Goal: Task Accomplishment & Management: Use online tool/utility

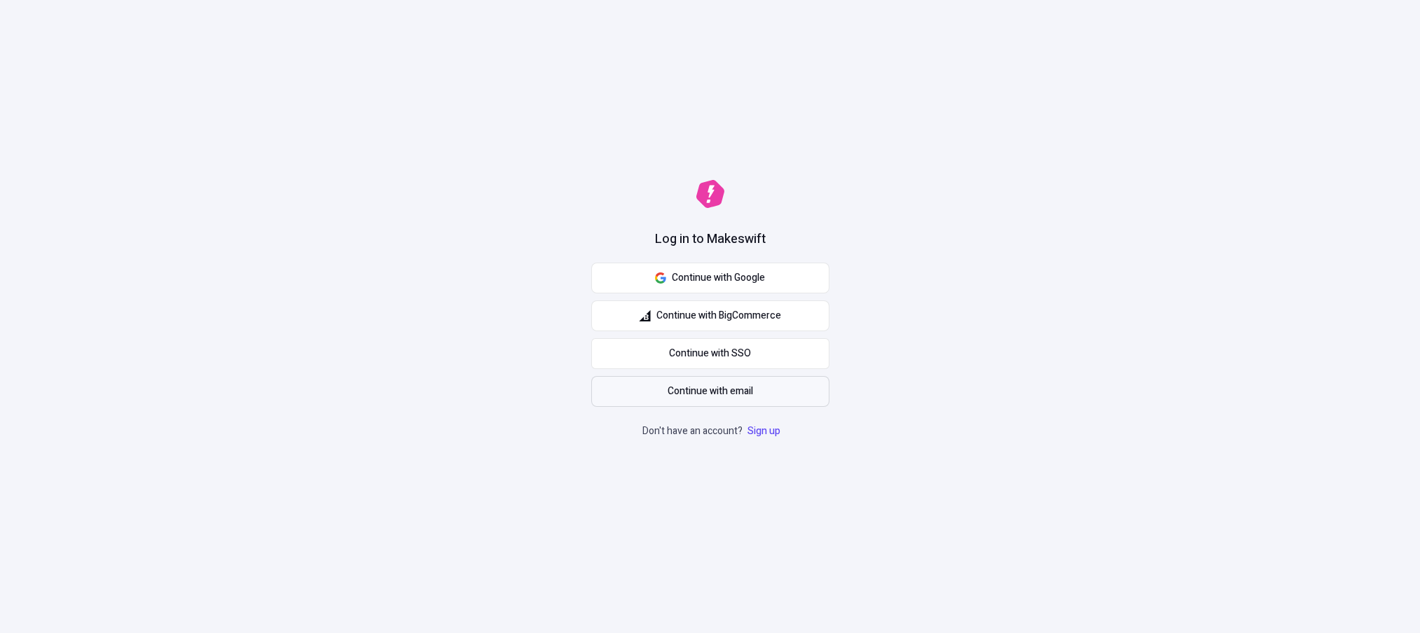
click at [748, 389] on span "Continue with email" at bounding box center [710, 391] width 85 height 15
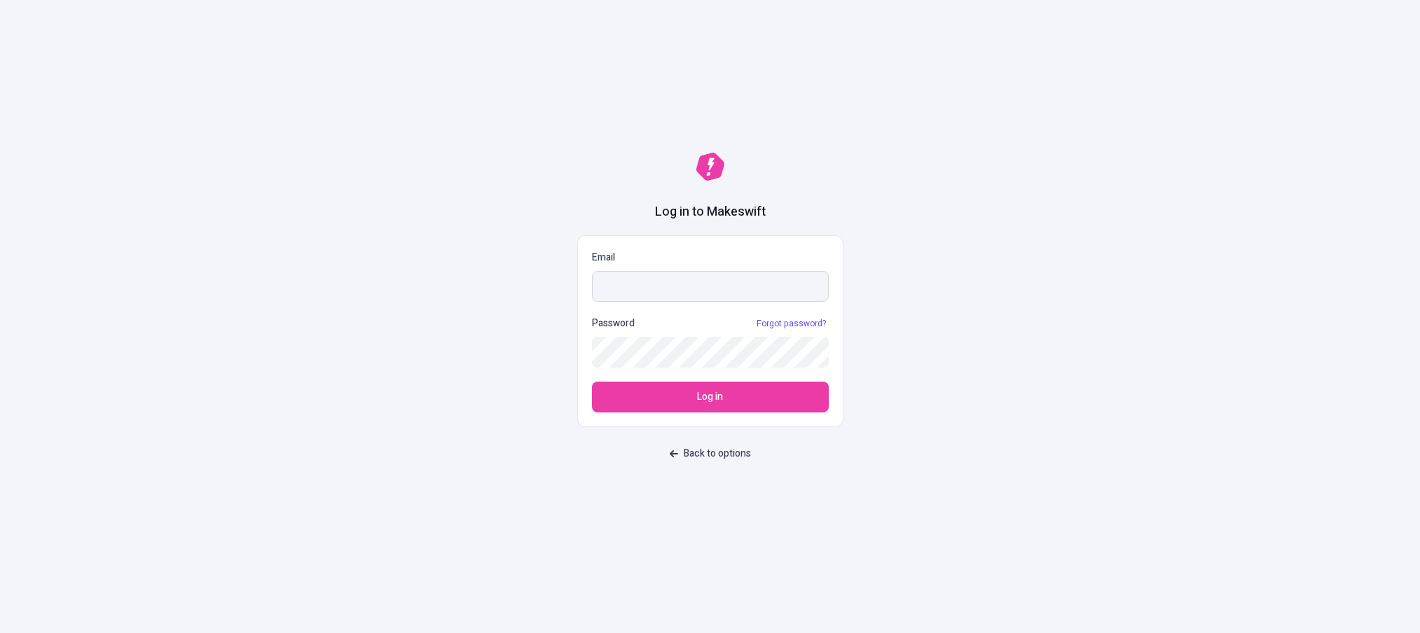
click at [649, 296] on input "Email" at bounding box center [710, 286] width 237 height 31
click at [592, 382] on button "Log in" at bounding box center [710, 397] width 237 height 31
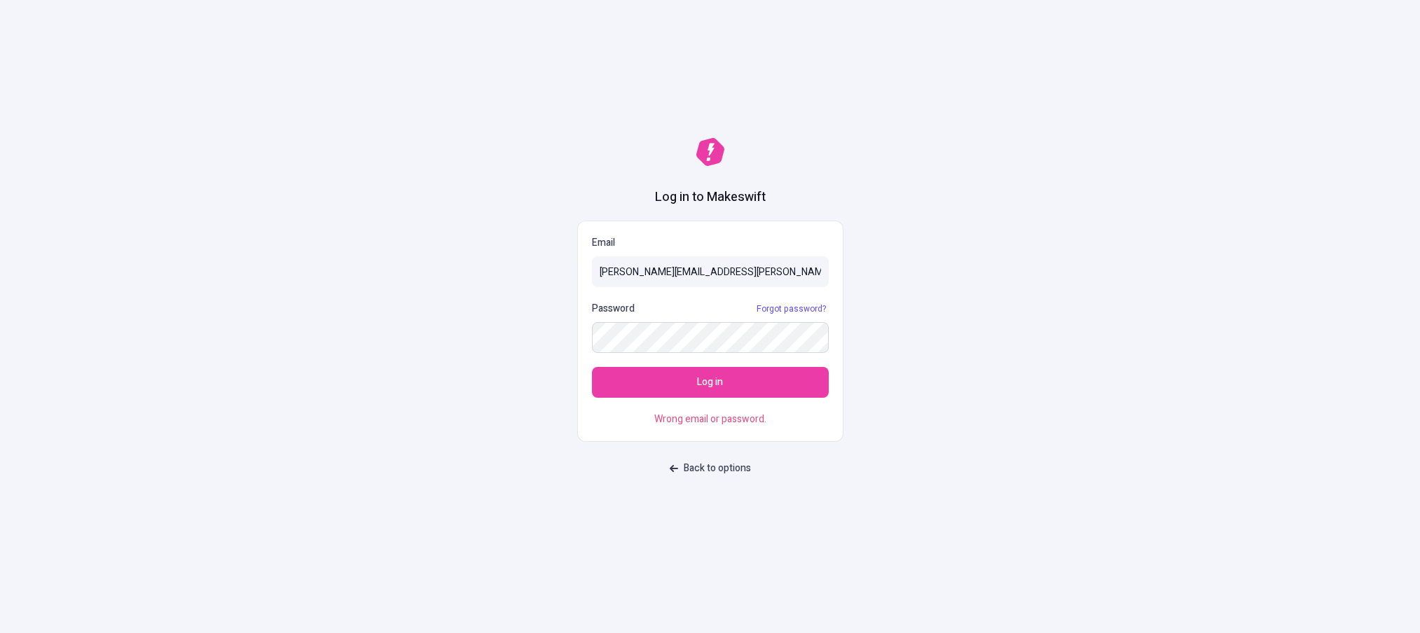
click at [592, 367] on button "Log in" at bounding box center [710, 382] width 237 height 31
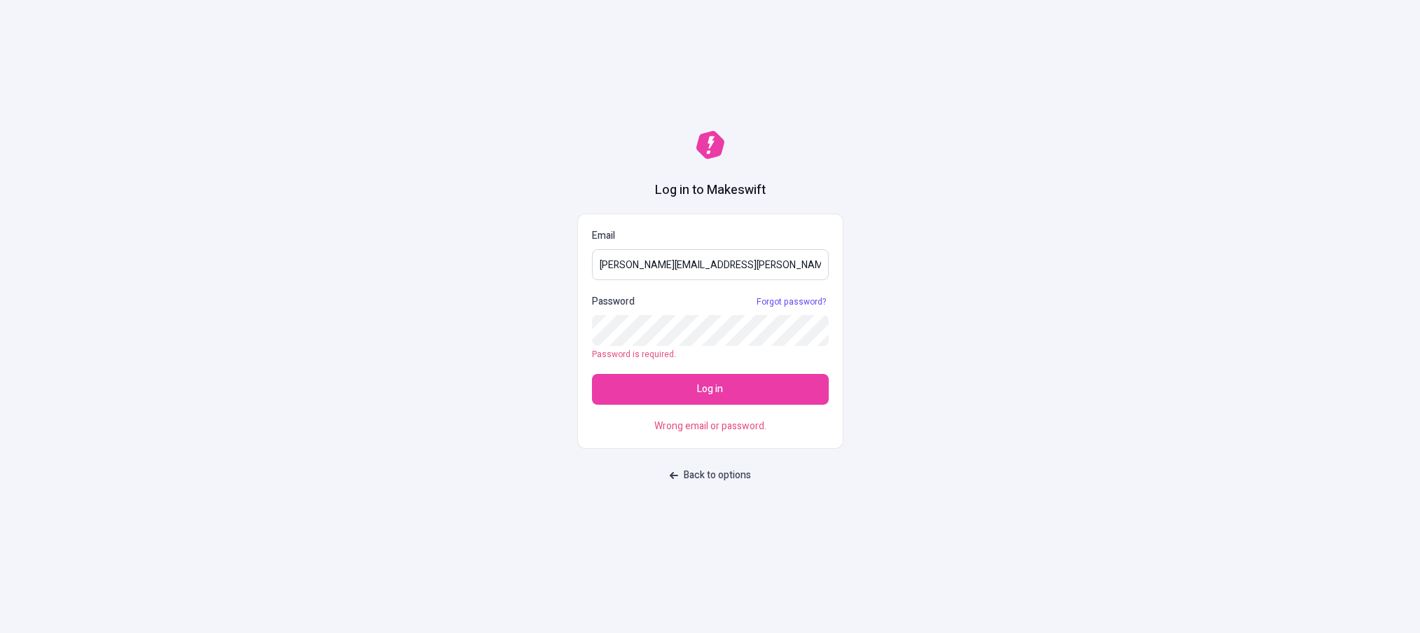
click at [674, 265] on input "[PERSON_NAME][EMAIL_ADDRESS][PERSON_NAME][DOMAIN_NAME]" at bounding box center [710, 264] width 237 height 31
type input "[PERSON_NAME][EMAIL_ADDRESS][PERSON_NAME][DOMAIN_NAME]"
click at [728, 485] on button "Back to options" at bounding box center [710, 475] width 98 height 25
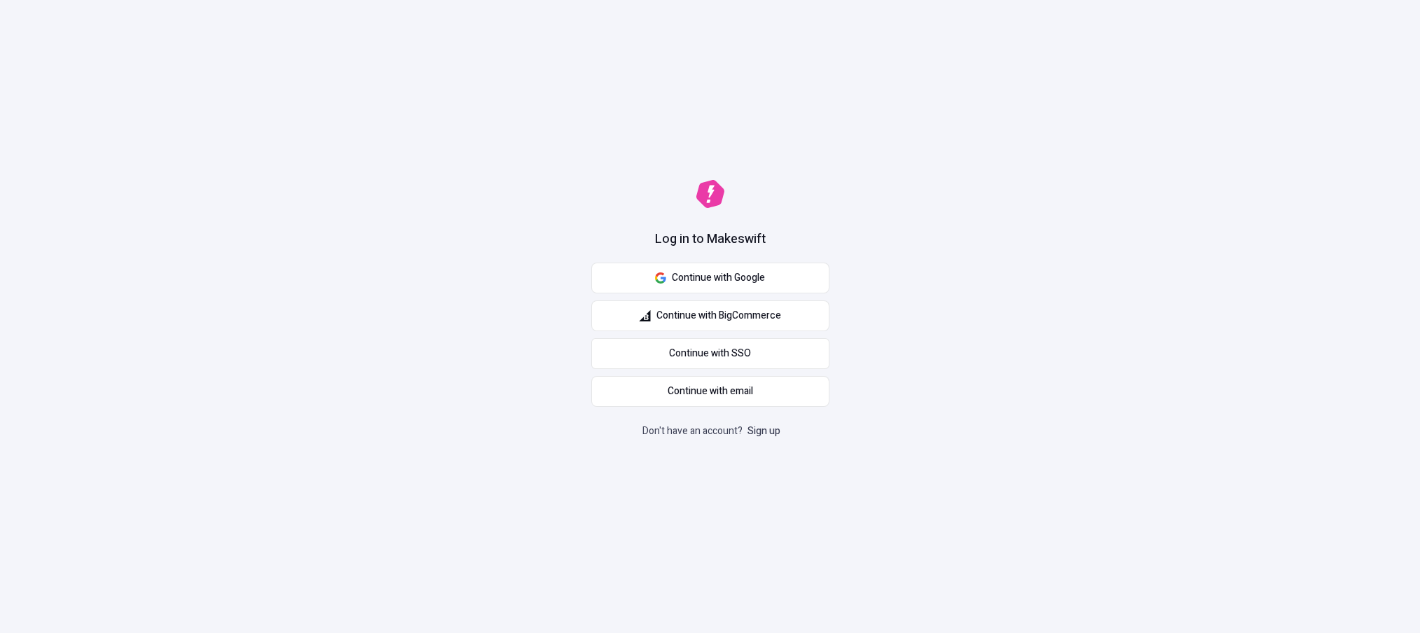
click at [772, 427] on link "Sign up" at bounding box center [764, 431] width 39 height 15
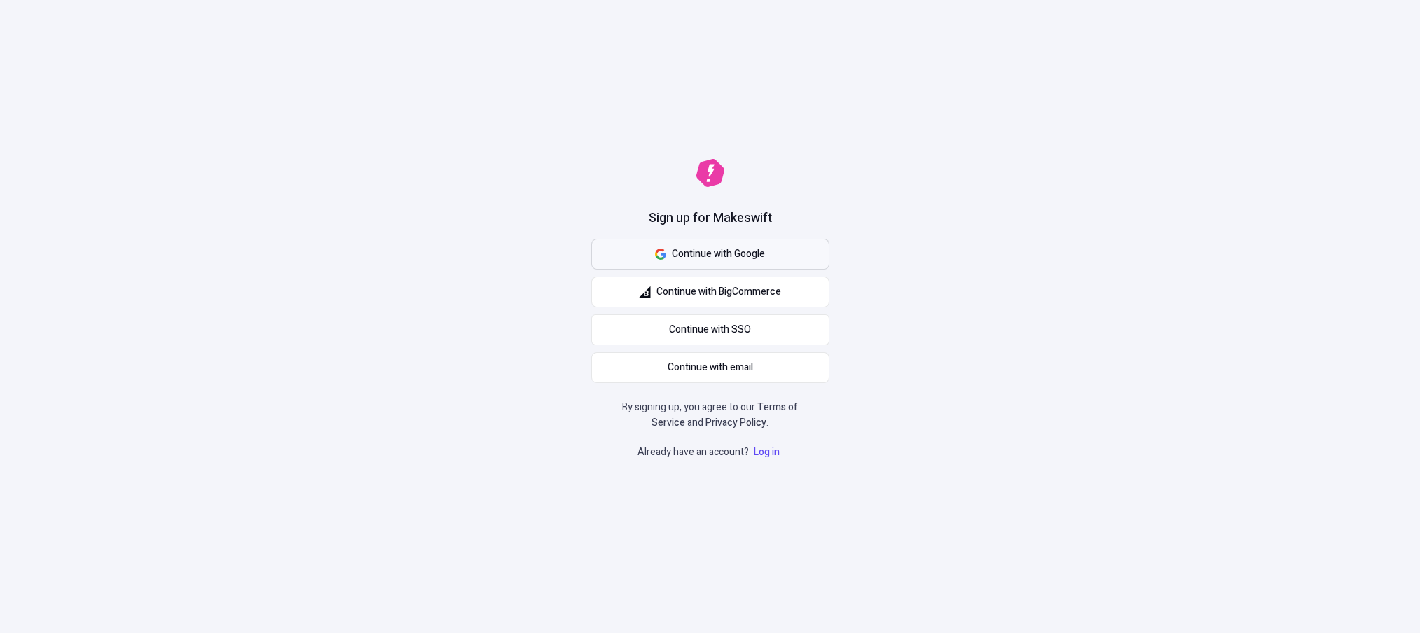
click at [725, 256] on span "Continue with Google" at bounding box center [718, 254] width 93 height 15
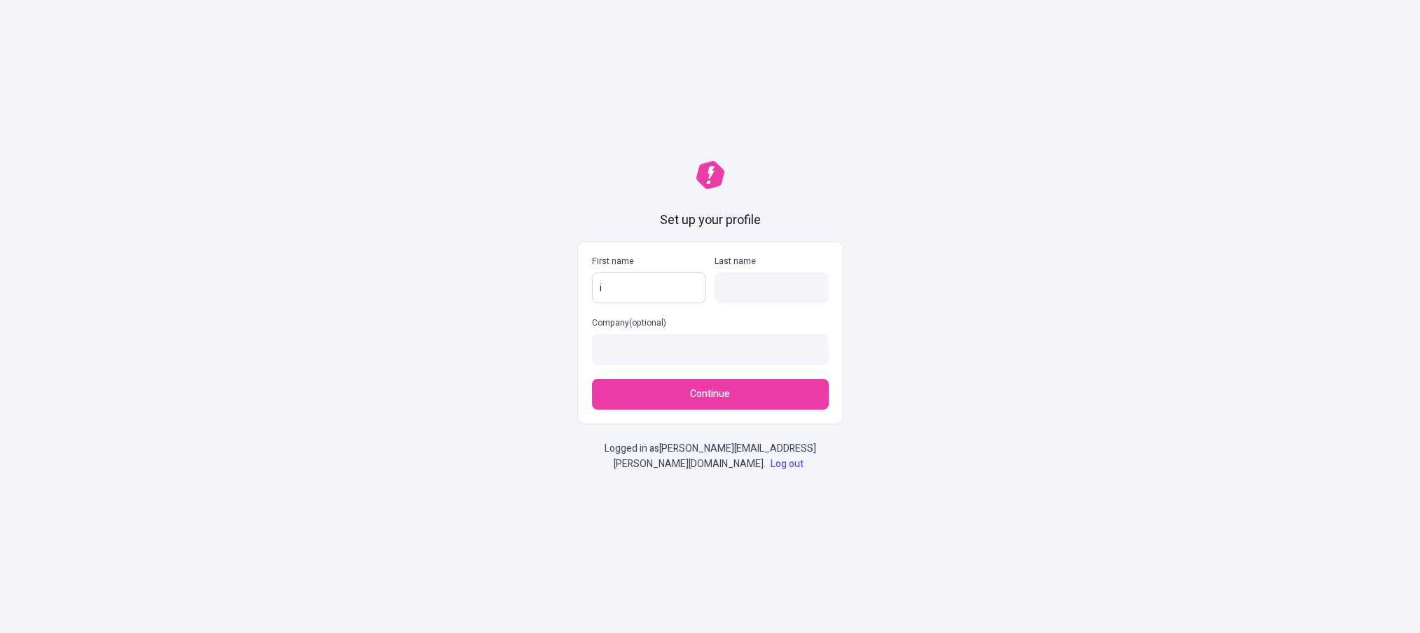
type input "i"
type input "A"
click at [625, 407] on button "Continue" at bounding box center [710, 394] width 237 height 31
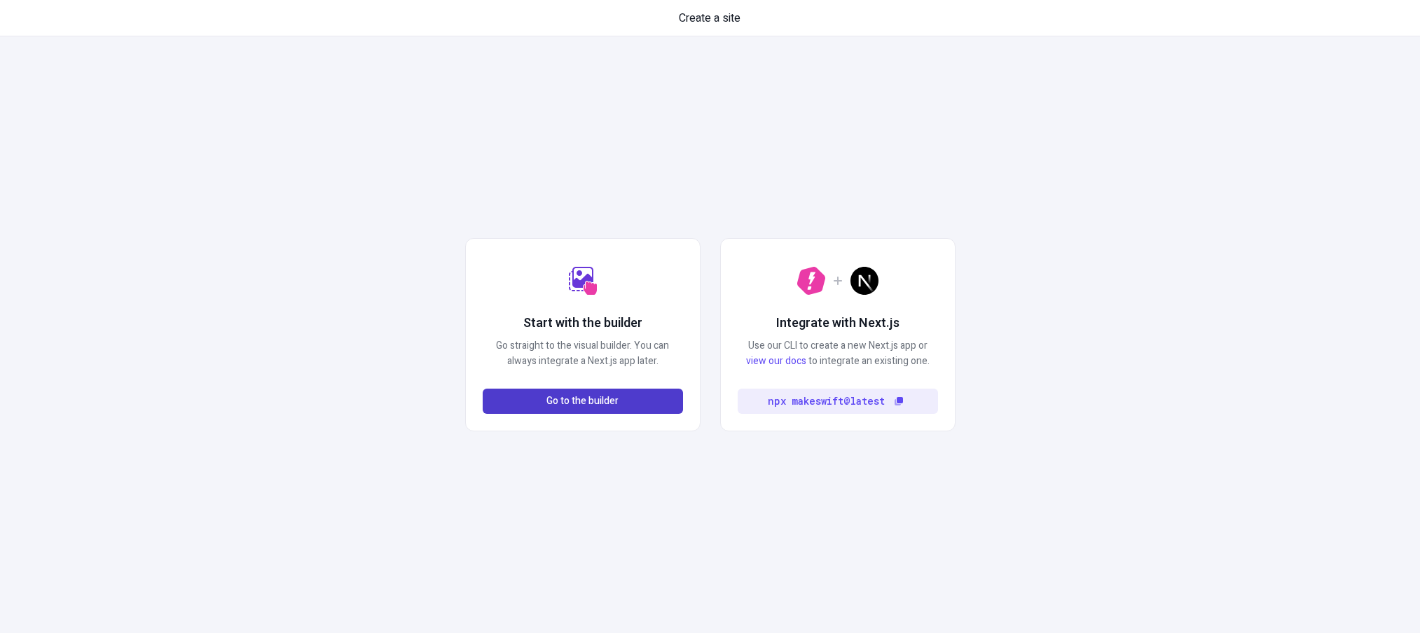
click at [516, 391] on button "Go to the builder" at bounding box center [583, 401] width 200 height 25
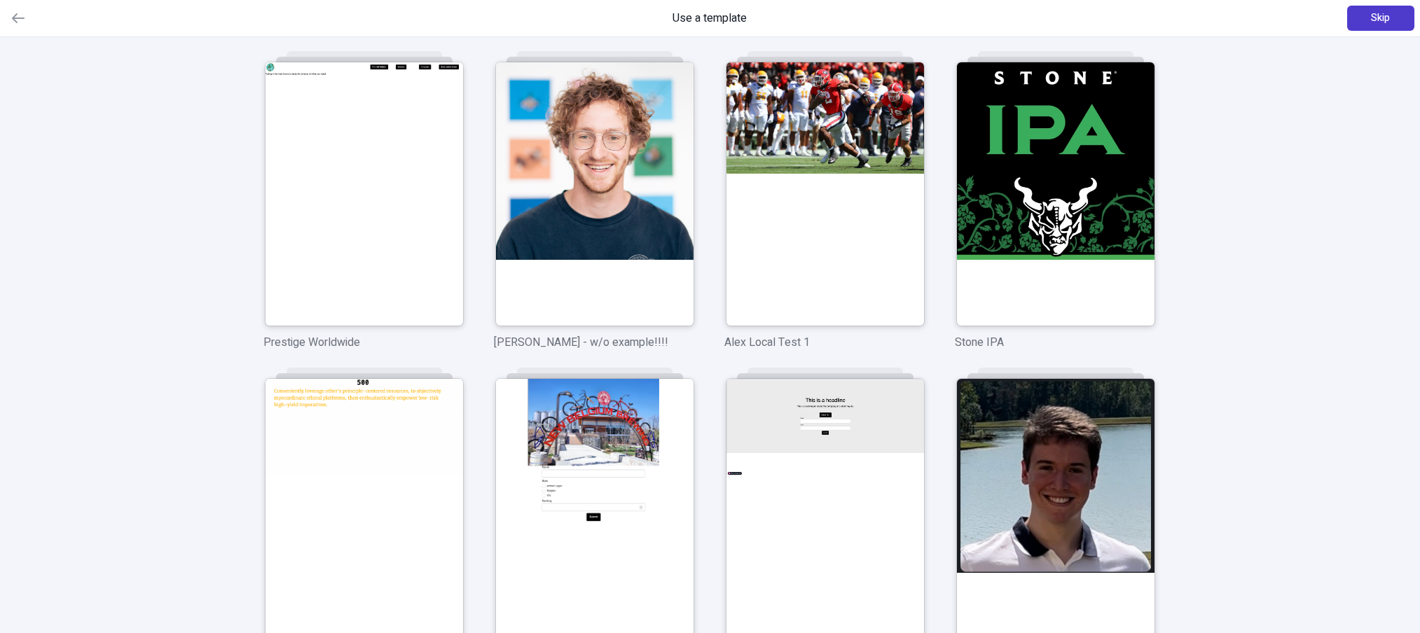
click at [1371, 21] on span "Skip" at bounding box center [1380, 18] width 19 height 15
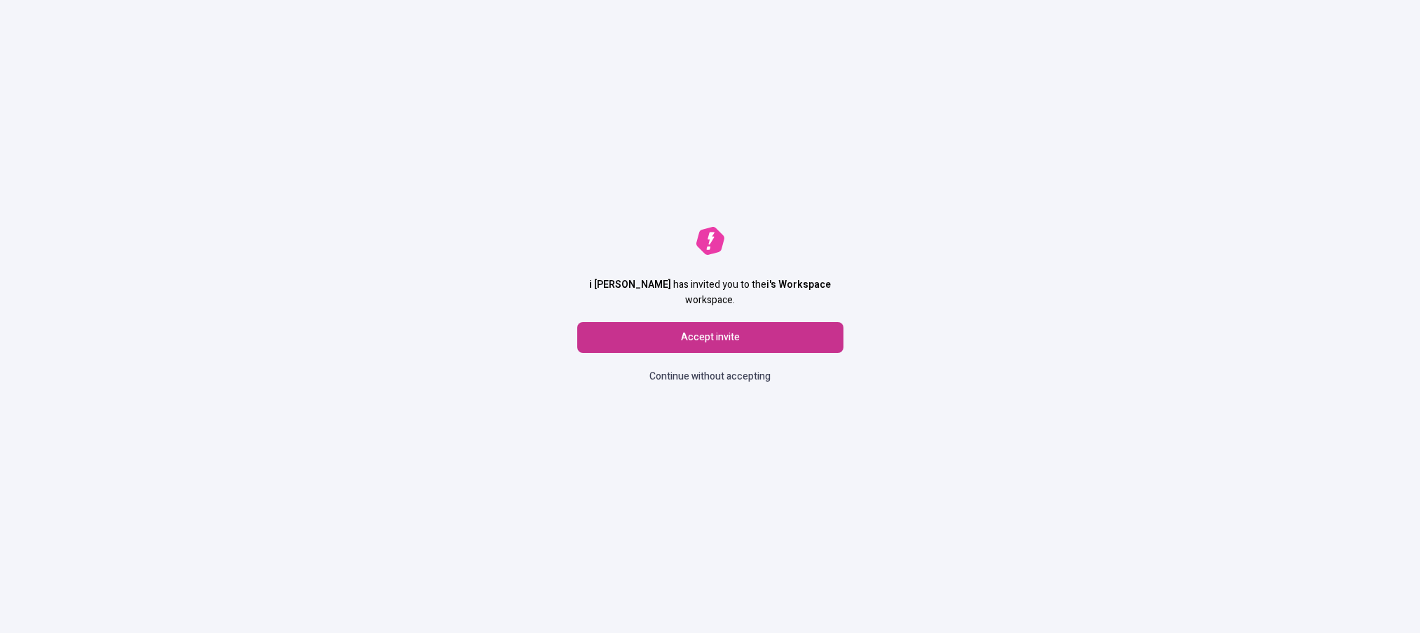
click at [638, 336] on button "Accept invite" at bounding box center [710, 337] width 266 height 31
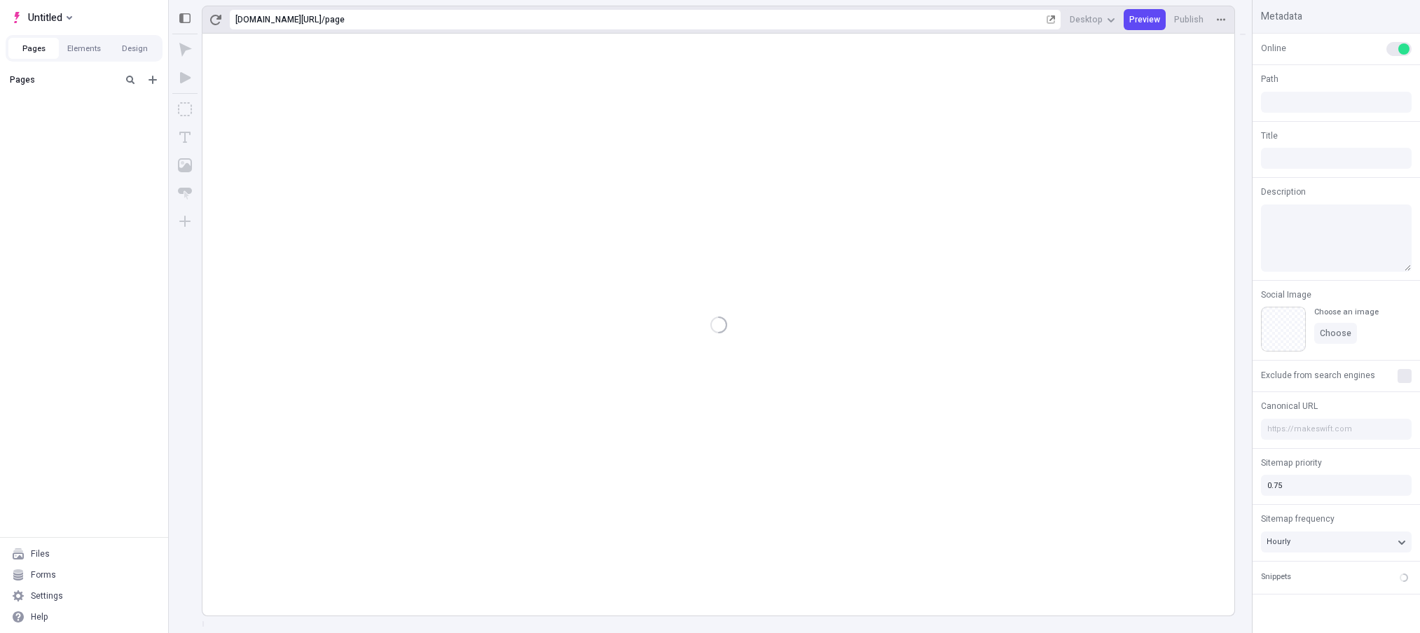
type input "/page"
click at [52, 583] on div "Files" at bounding box center [84, 575] width 157 height 21
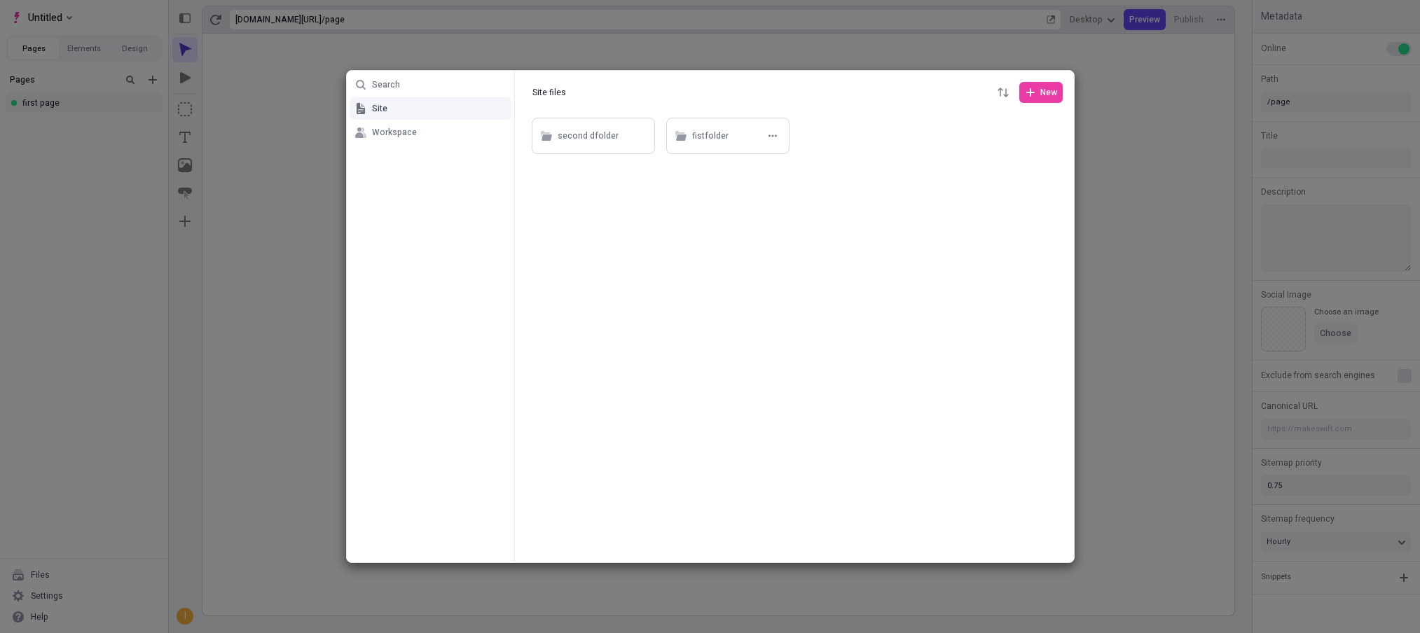
click at [724, 137] on div "fistfolder" at bounding box center [710, 136] width 36 height 21
click at [548, 97] on button "Site files" at bounding box center [549, 92] width 47 height 21
click at [575, 165] on div at bounding box center [794, 339] width 559 height 448
click at [575, 148] on div "second dfolder" at bounding box center [593, 136] width 123 height 36
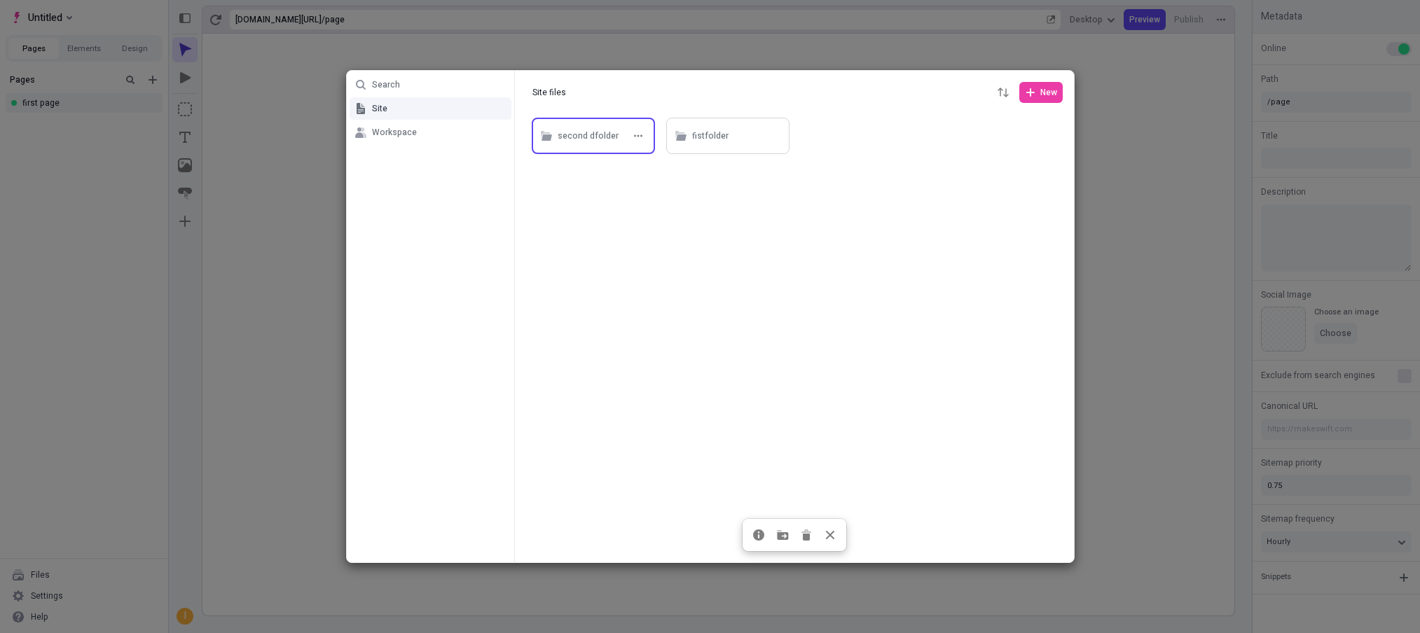
click at [575, 148] on div "second dfolder" at bounding box center [593, 136] width 123 height 36
click at [576, 141] on div "another folder" at bounding box center [586, 136] width 57 height 21
click at [582, 141] on div "nested folder" at bounding box center [584, 136] width 53 height 21
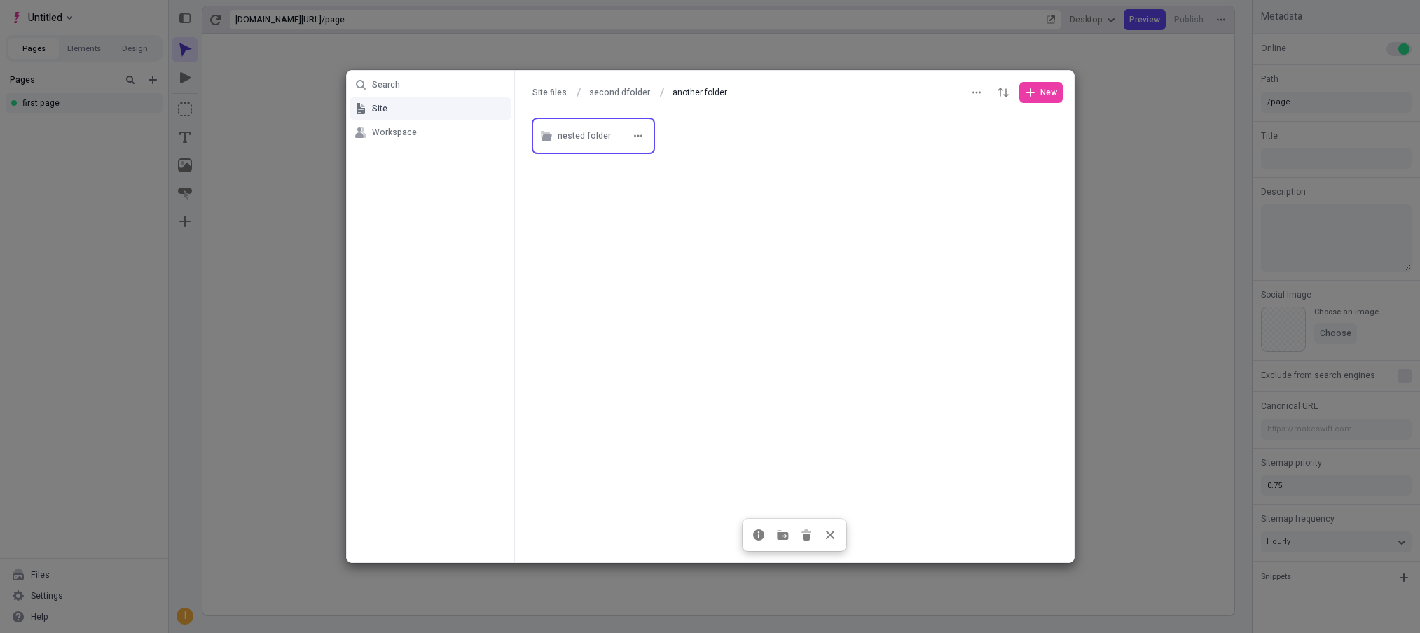
type input "nested folder"
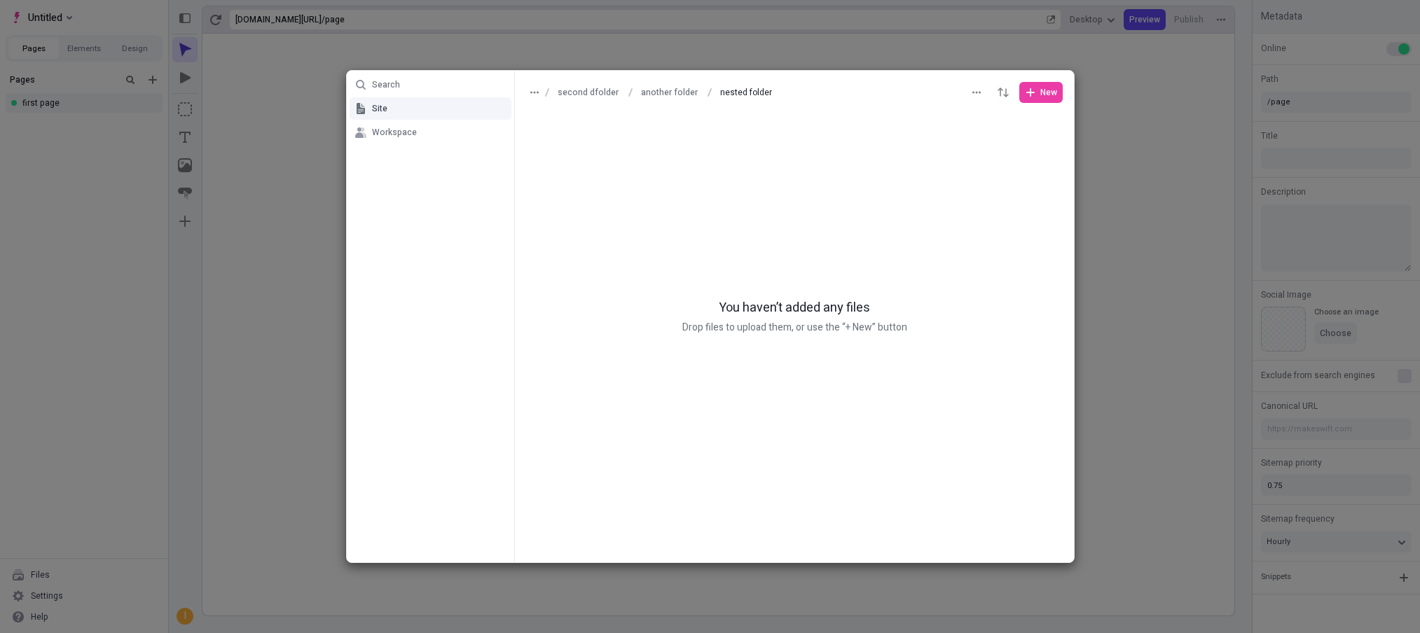
click at [282, 134] on div "Search Site Workspace second dfolder another folder nested folder nested folder…" at bounding box center [710, 316] width 1420 height 633
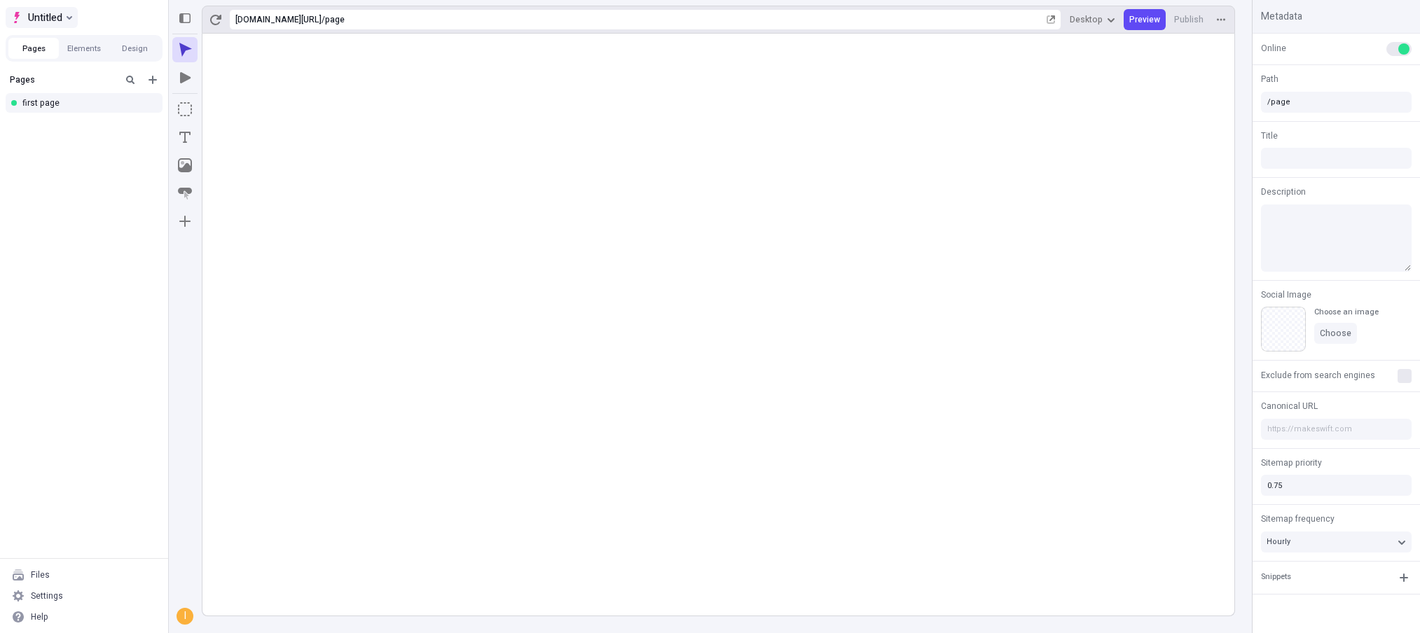
click at [57, 20] on span "Untitled" at bounding box center [45, 17] width 34 height 17
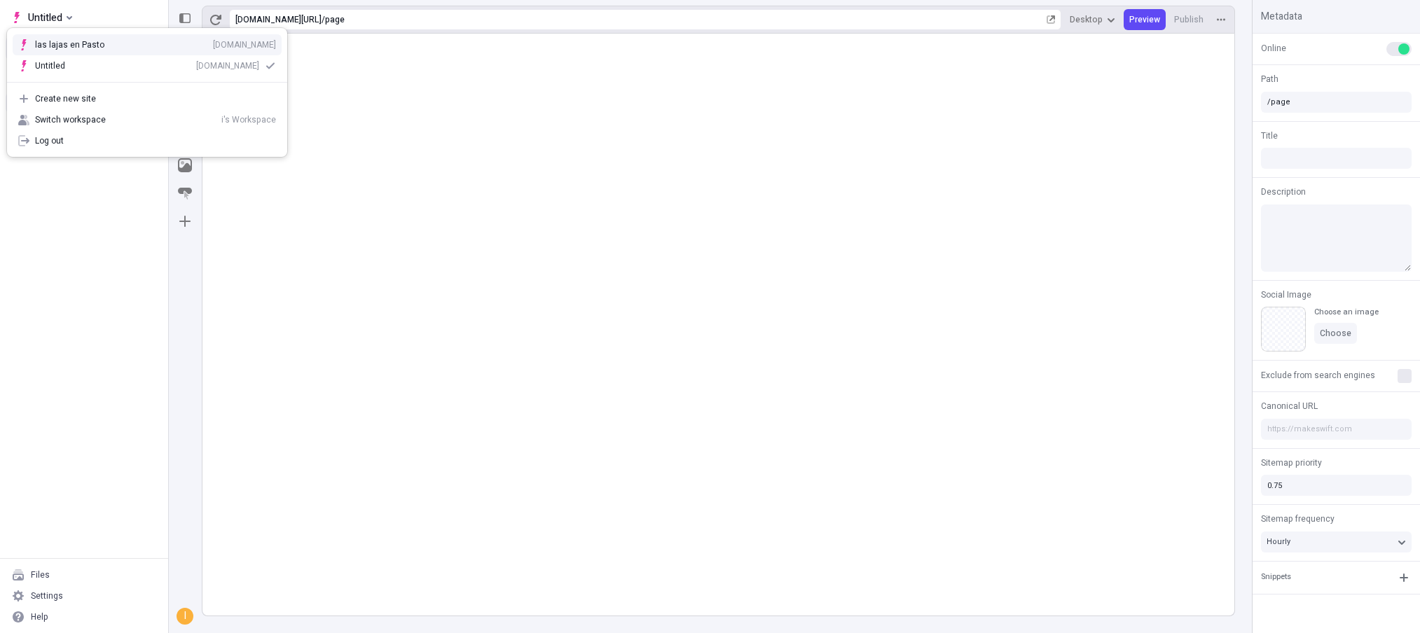
click at [57, 49] on div "las lajas en Pasto" at bounding box center [69, 44] width 69 height 11
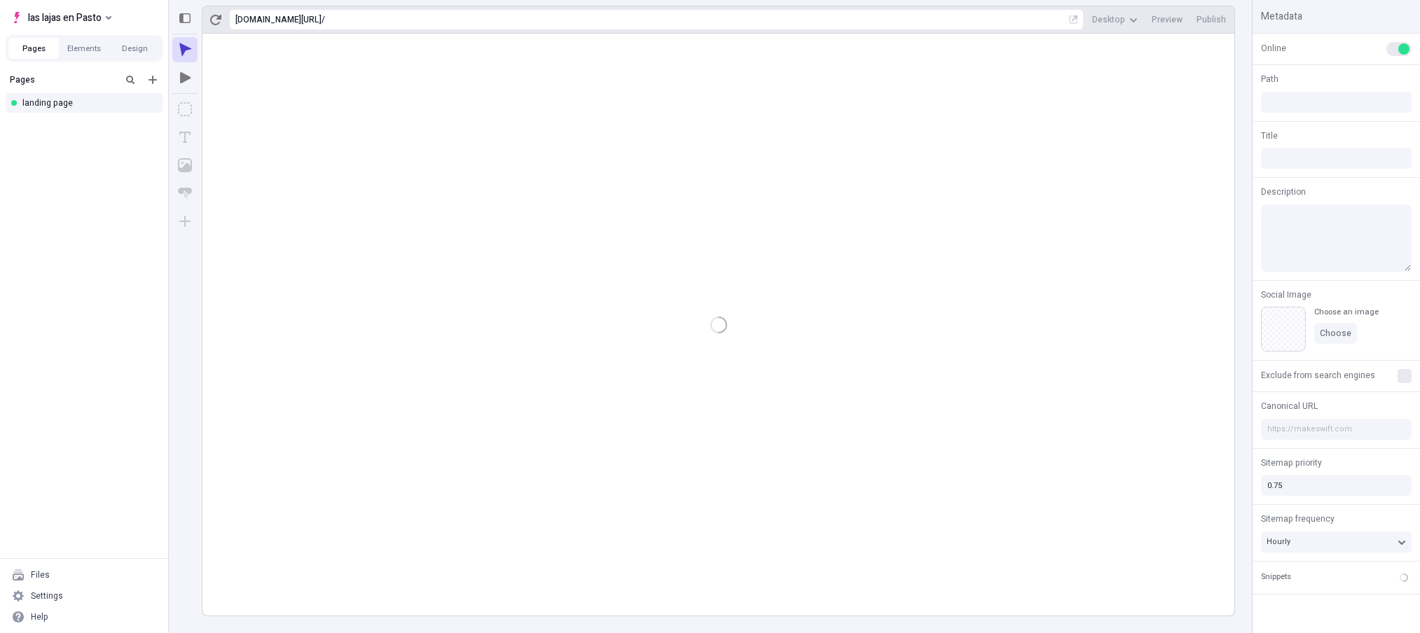
type input "/page"
click at [43, 574] on div "Files" at bounding box center [40, 574] width 19 height 11
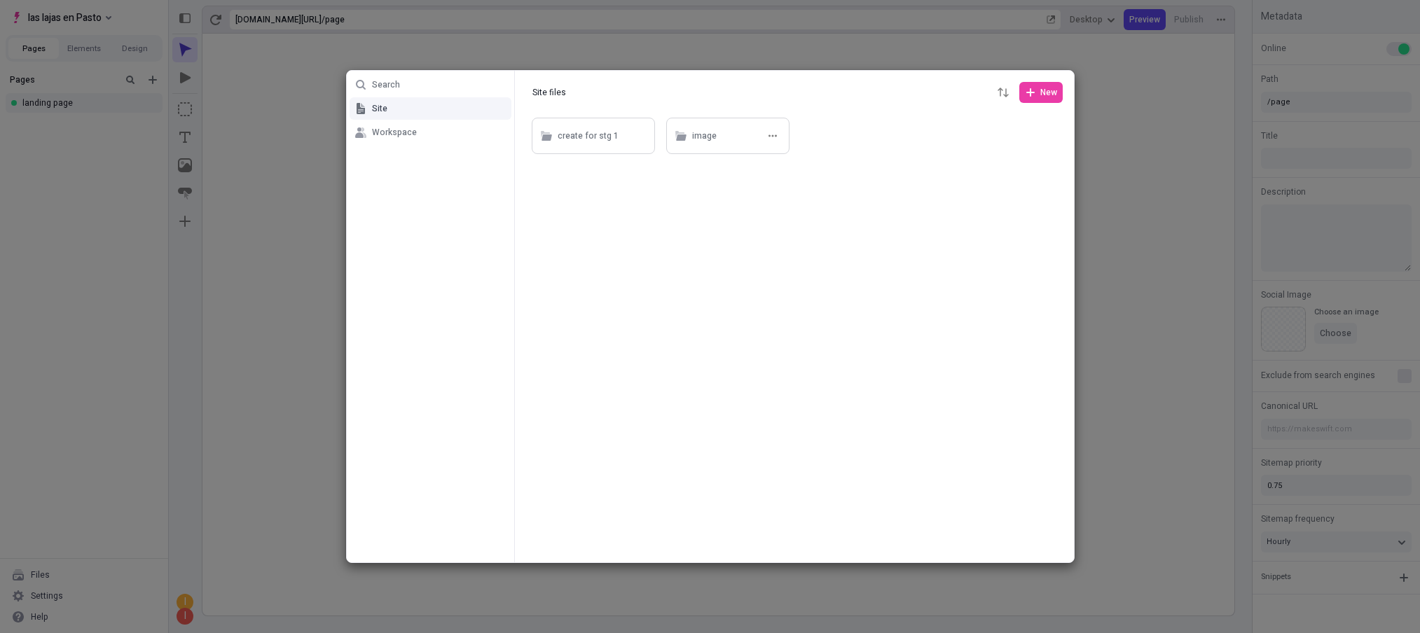
click at [689, 141] on div "image" at bounding box center [727, 136] width 123 height 36
click at [542, 84] on button "Site files" at bounding box center [549, 92] width 47 height 21
click at [593, 148] on div "create for stg 1" at bounding box center [593, 136] width 123 height 36
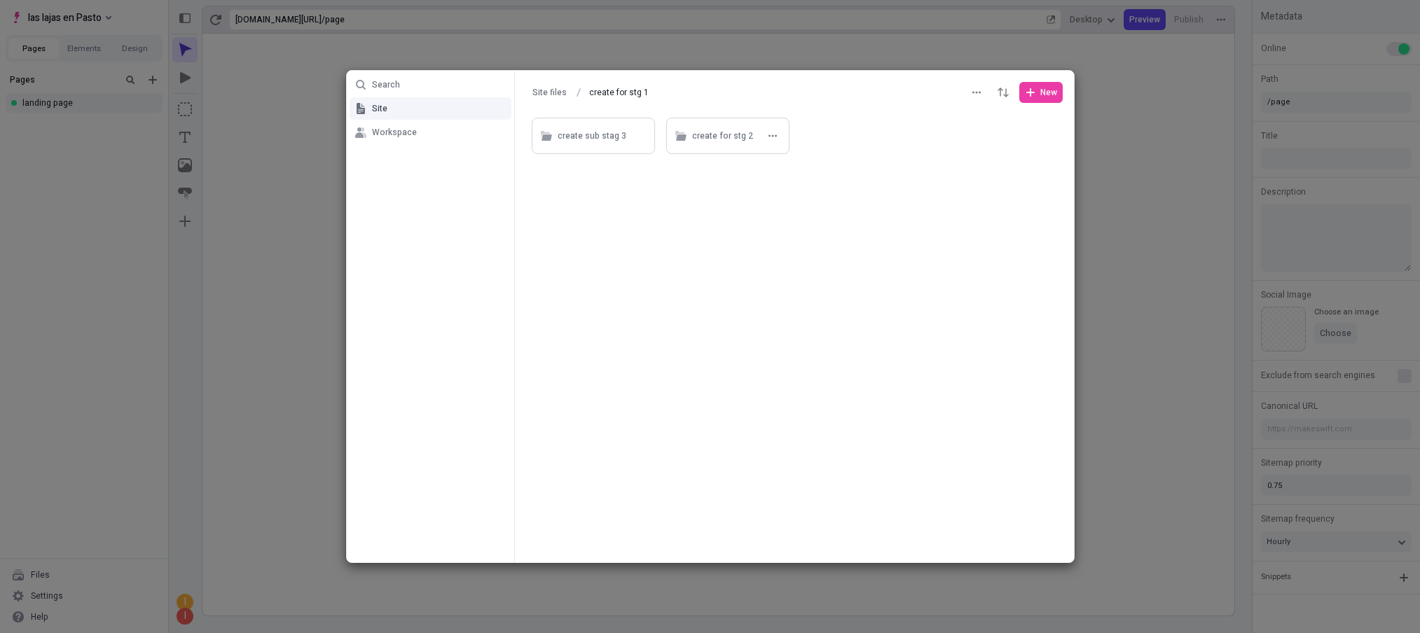
click at [715, 140] on div "create for stg 2" at bounding box center [722, 136] width 61 height 21
click at [554, 96] on button "Site files" at bounding box center [549, 92] width 47 height 21
click at [592, 130] on div "create for stg 1" at bounding box center [588, 136] width 61 height 21
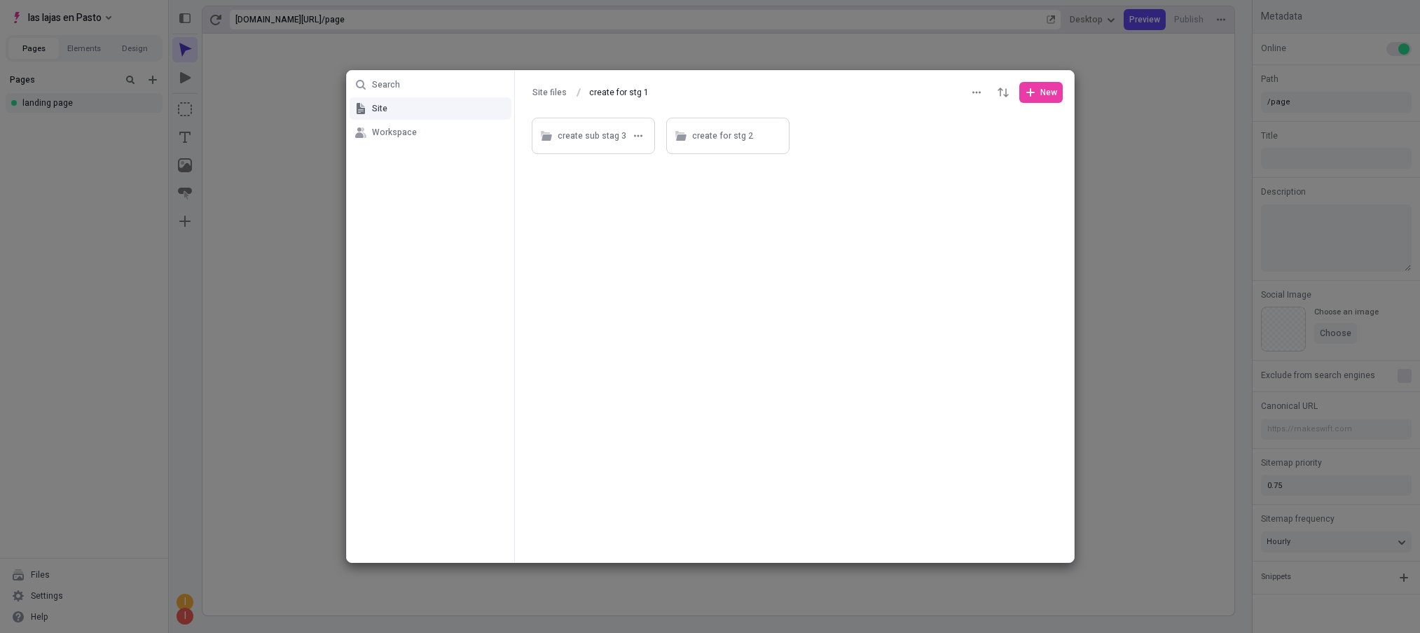
click at [611, 137] on div "create sub stag 3" at bounding box center [592, 136] width 69 height 21
type input "create sub stag 3"
click at [1021, 103] on div at bounding box center [794, 92] width 559 height 43
click at [1032, 99] on button "New" at bounding box center [1040, 92] width 43 height 21
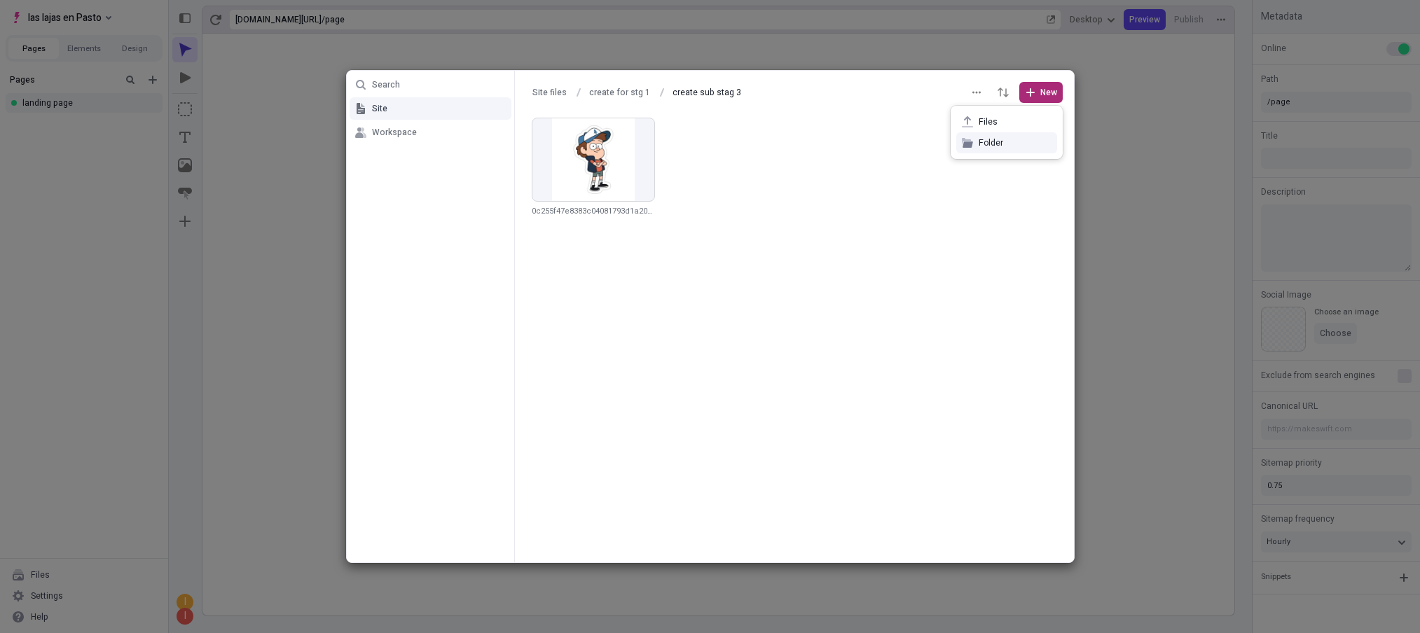
click at [993, 145] on span "Folder" at bounding box center [1014, 142] width 73 height 11
